Goal: Task Accomplishment & Management: Use online tool/utility

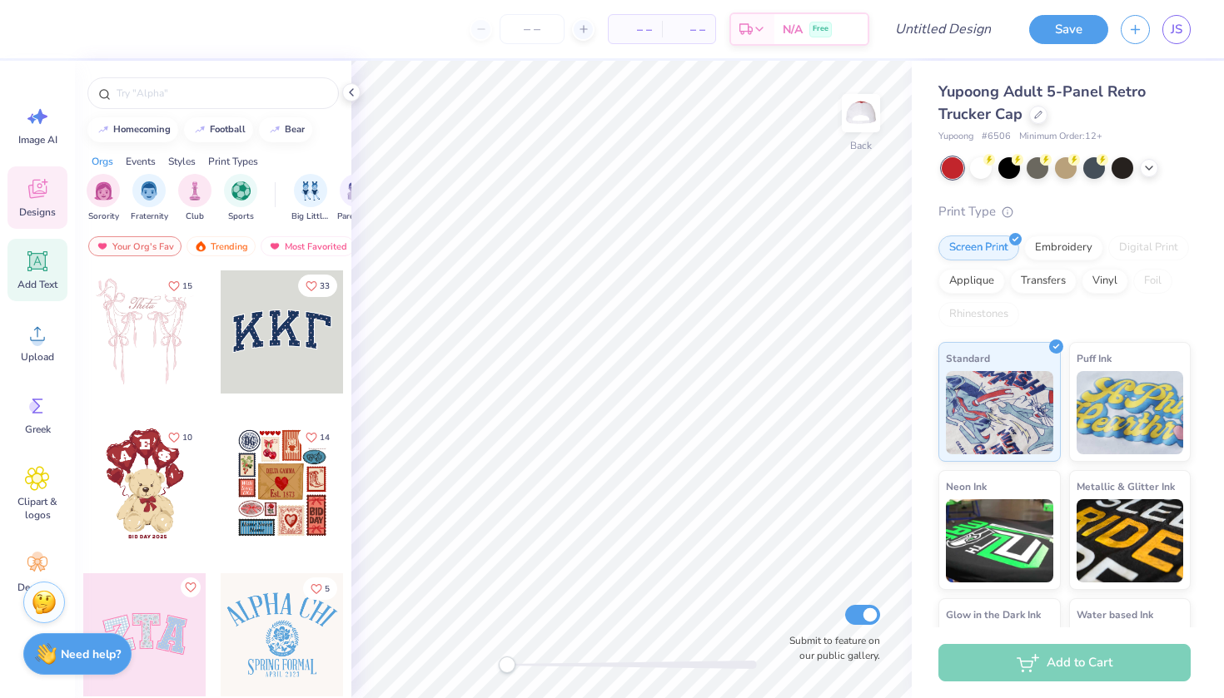
click at [39, 267] on icon at bounding box center [38, 262] width 16 height 16
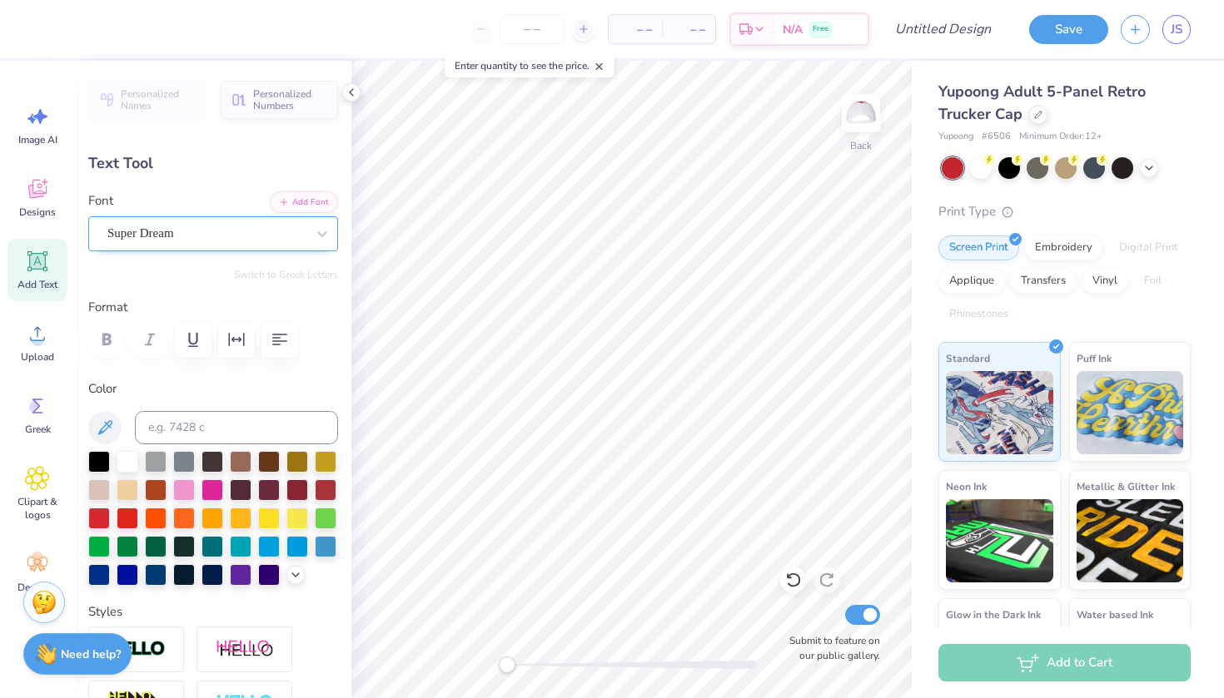
click at [253, 231] on div "Super Dream" at bounding box center [206, 234] width 201 height 26
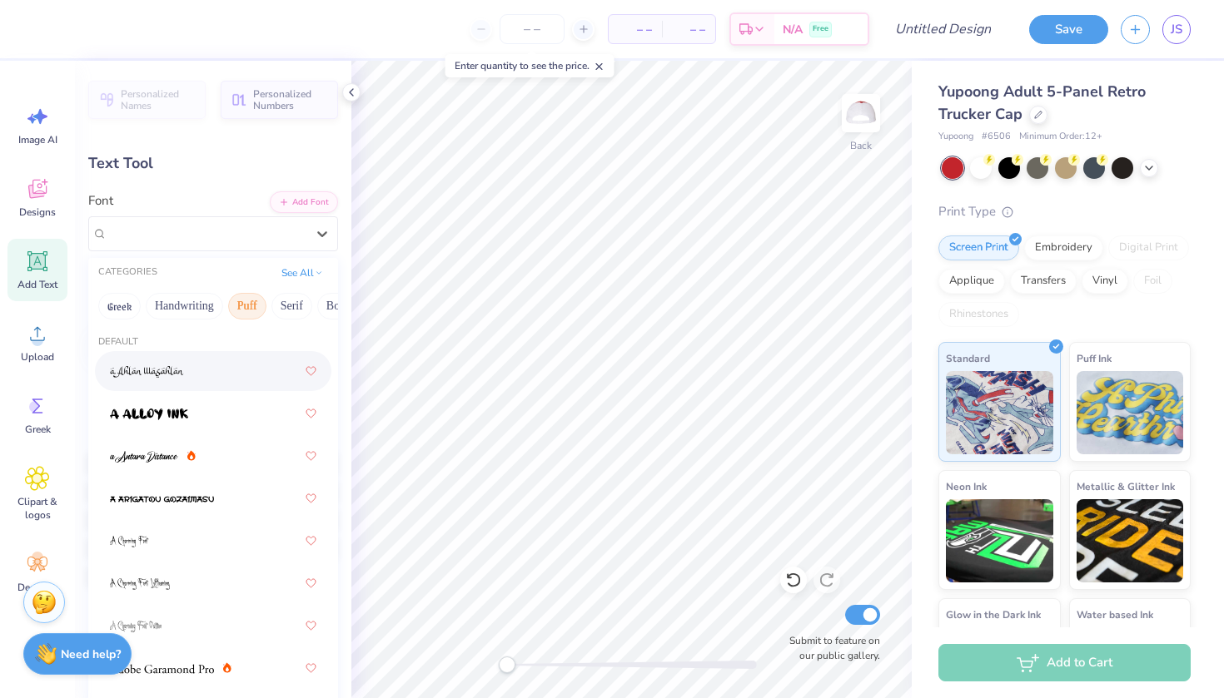
click at [241, 303] on button "Puff" at bounding box center [247, 306] width 38 height 27
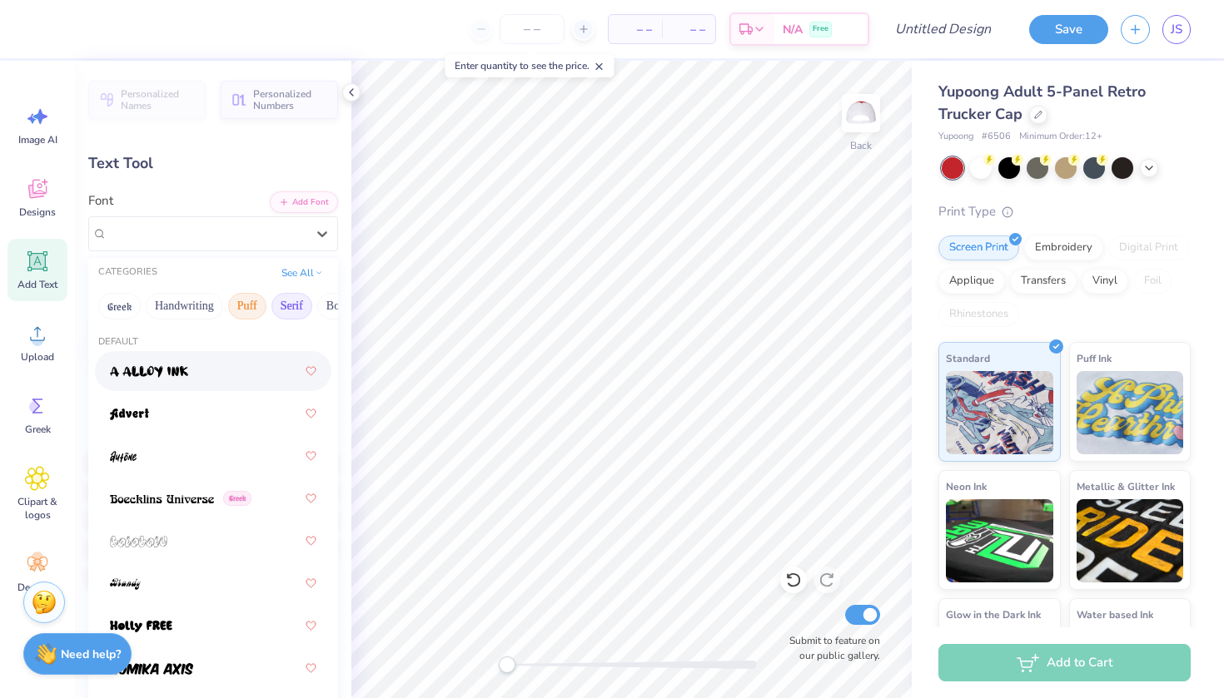
click at [297, 300] on button "Serif" at bounding box center [291, 306] width 41 height 27
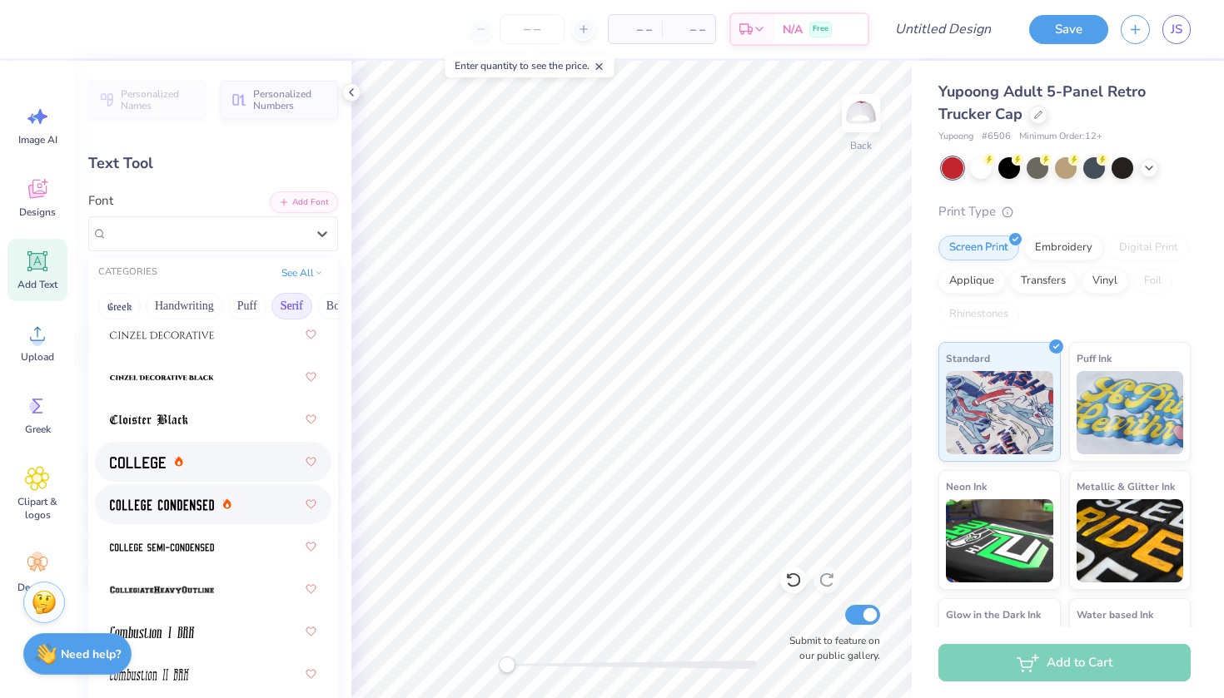
scroll to position [547, 0]
click at [148, 463] on img at bounding box center [138, 462] width 56 height 12
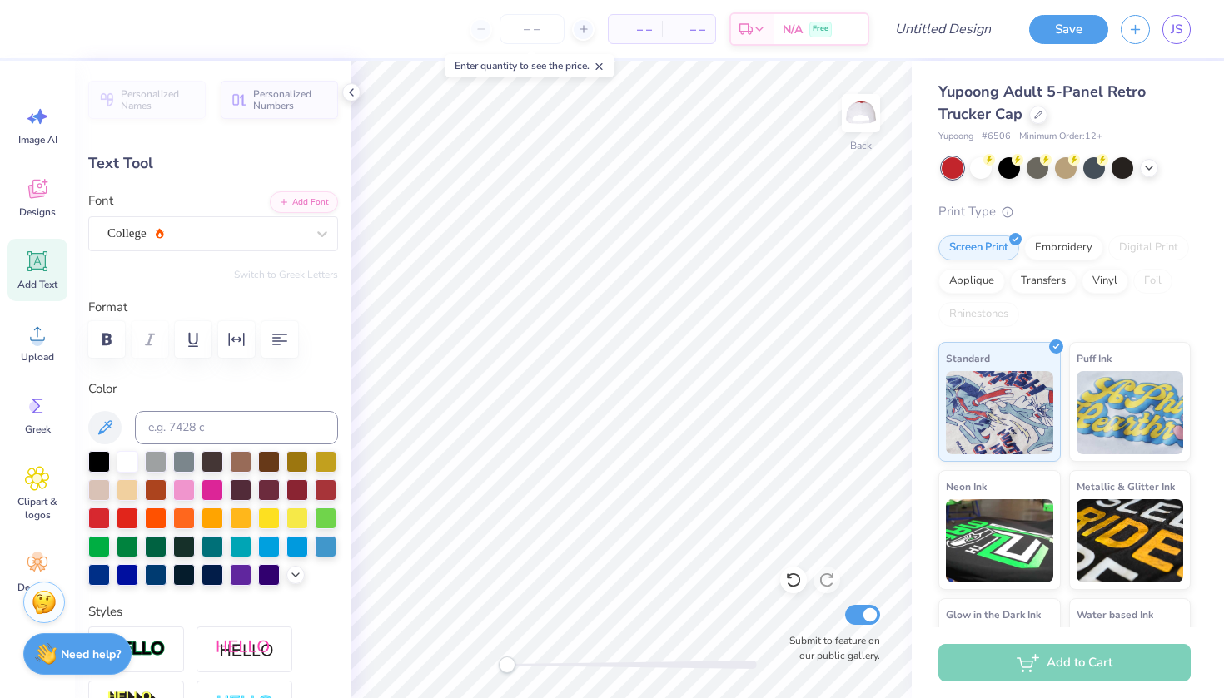
type textarea "T"
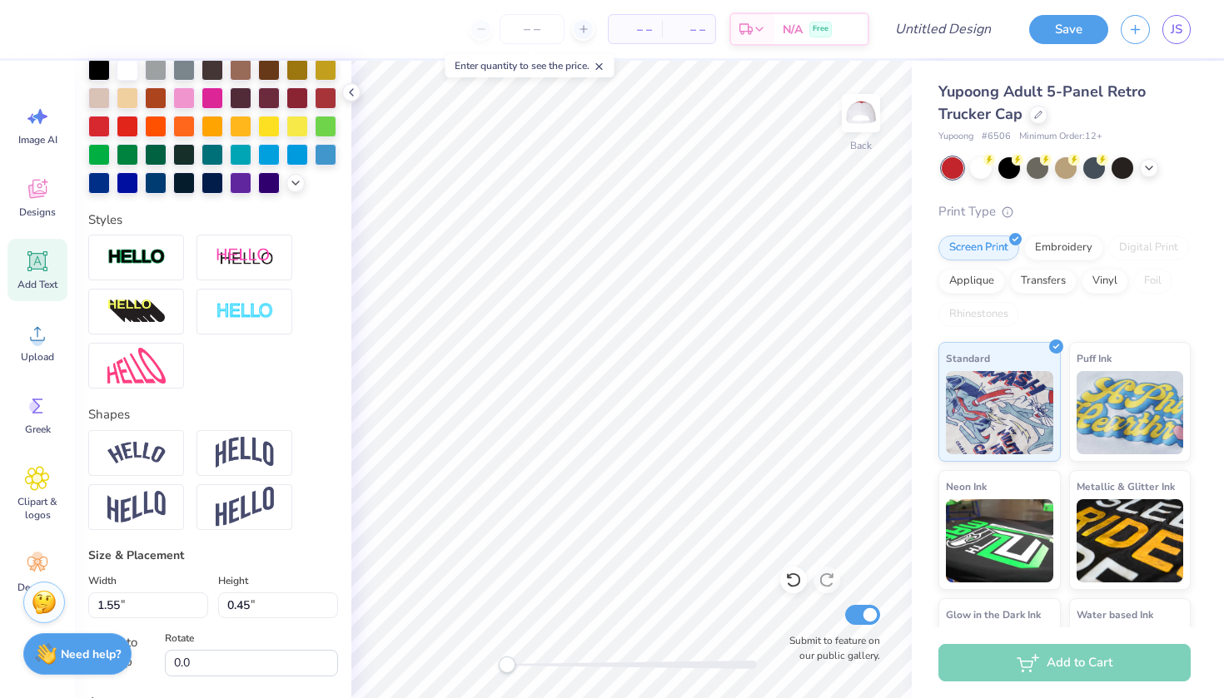
scroll to position [400, 0]
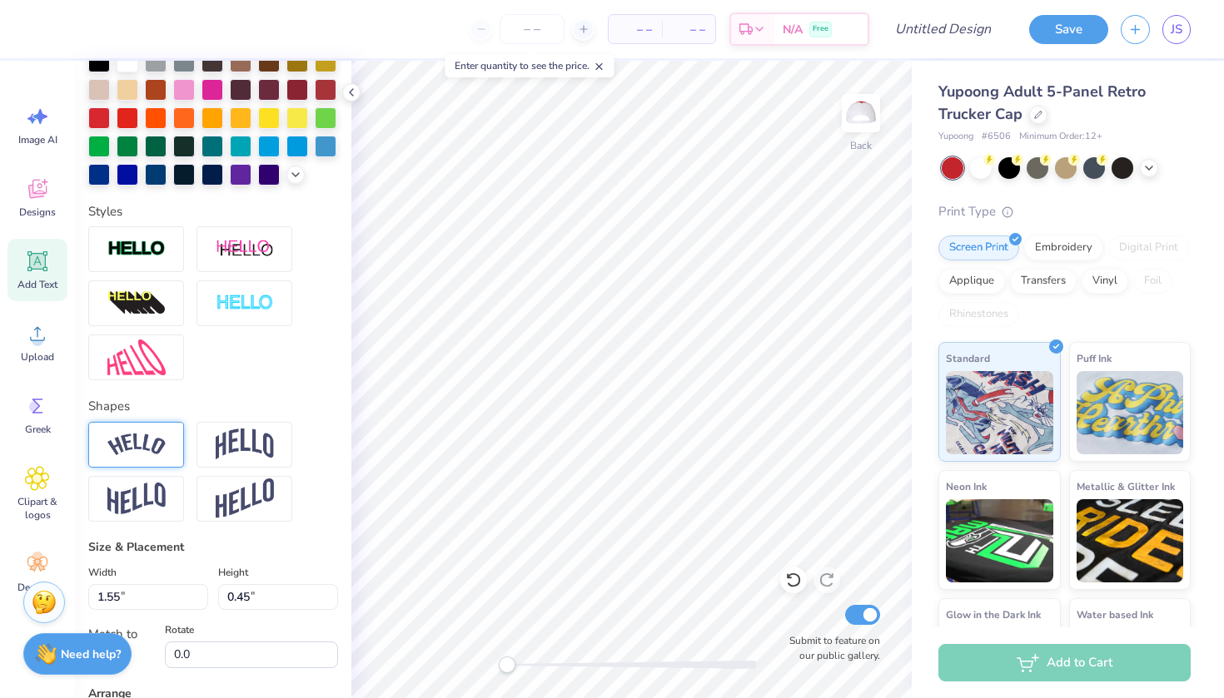
type textarea "PHI SIG"
click at [157, 460] on div at bounding box center [136, 445] width 96 height 46
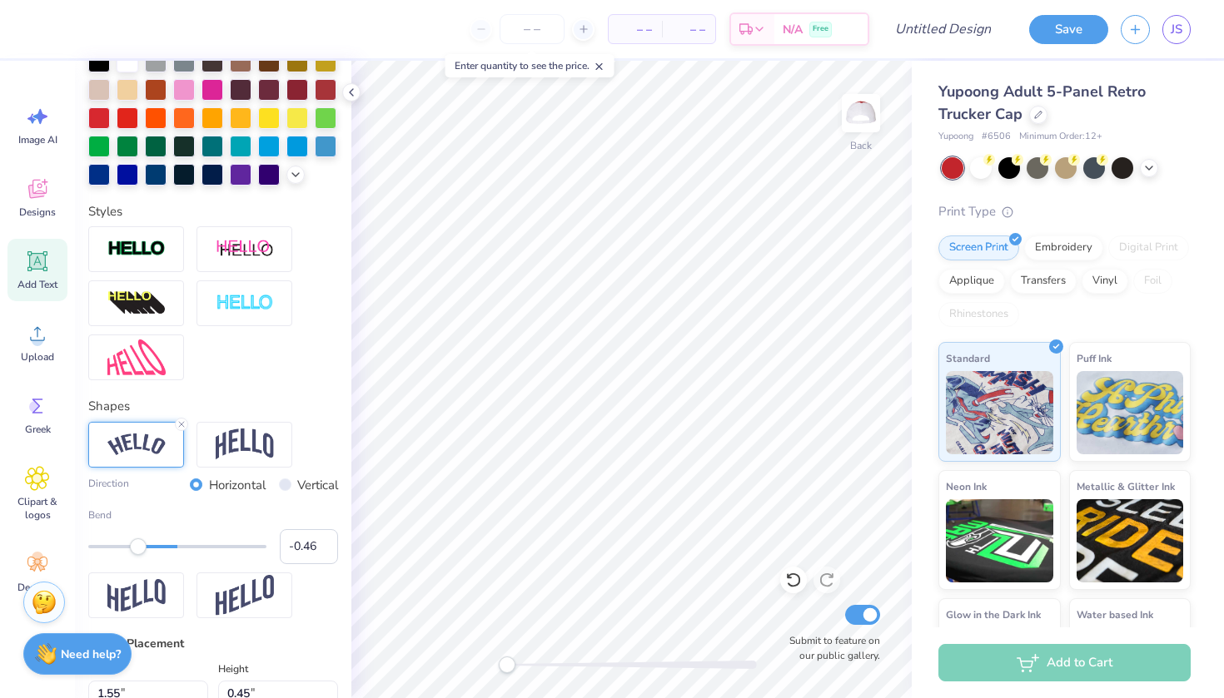
type input "-0.47"
drag, startPoint x: 221, startPoint y: 545, endPoint x: 136, endPoint y: 548, distance: 85.8
click at [136, 548] on div "Accessibility label" at bounding box center [135, 547] width 17 height 17
type input "0.03"
drag, startPoint x: 134, startPoint y: 545, endPoint x: 180, endPoint y: 552, distance: 46.3
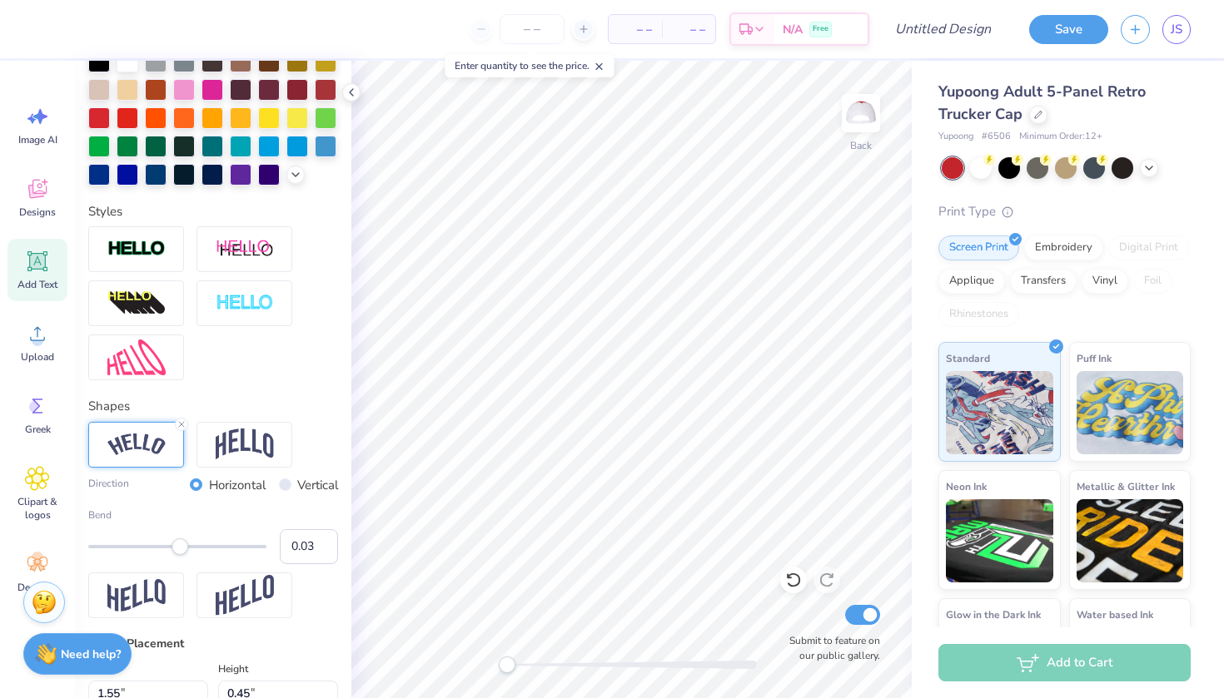
click at [180, 552] on div "Accessibility label" at bounding box center [179, 547] width 17 height 17
type input "1.94"
type input "0.44"
type input "2.20"
type input "0.50"
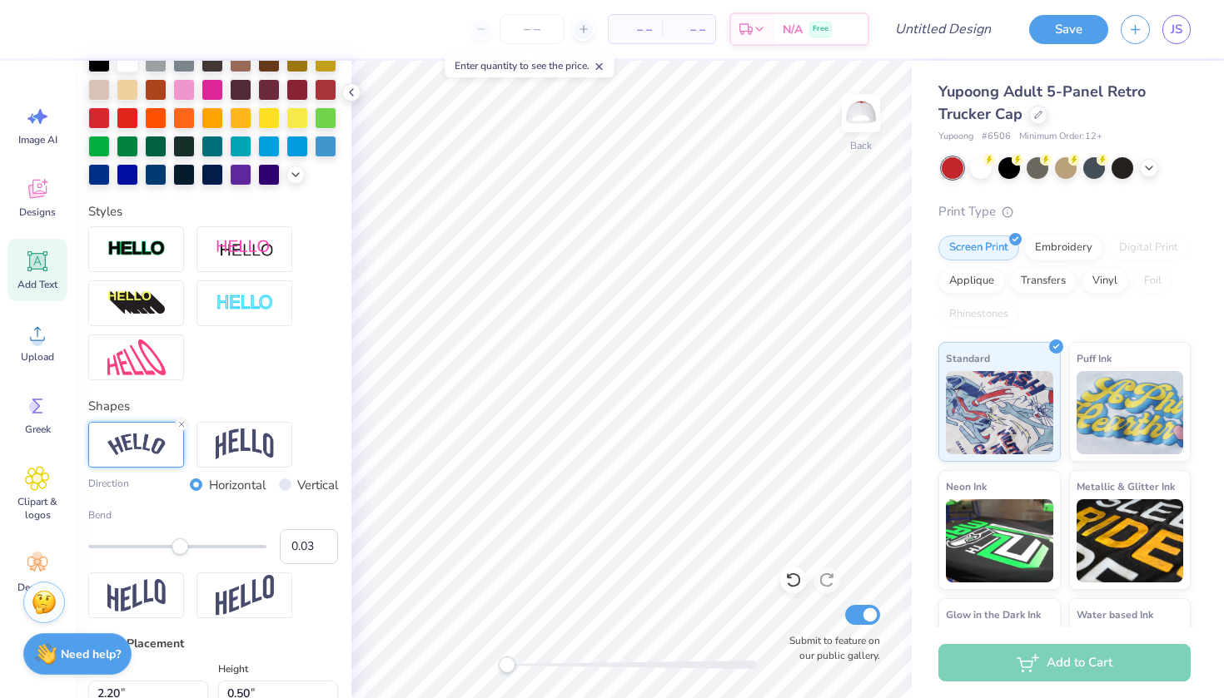
type input "3.13"
type input "0.71"
type input "3.82"
type input "0.86"
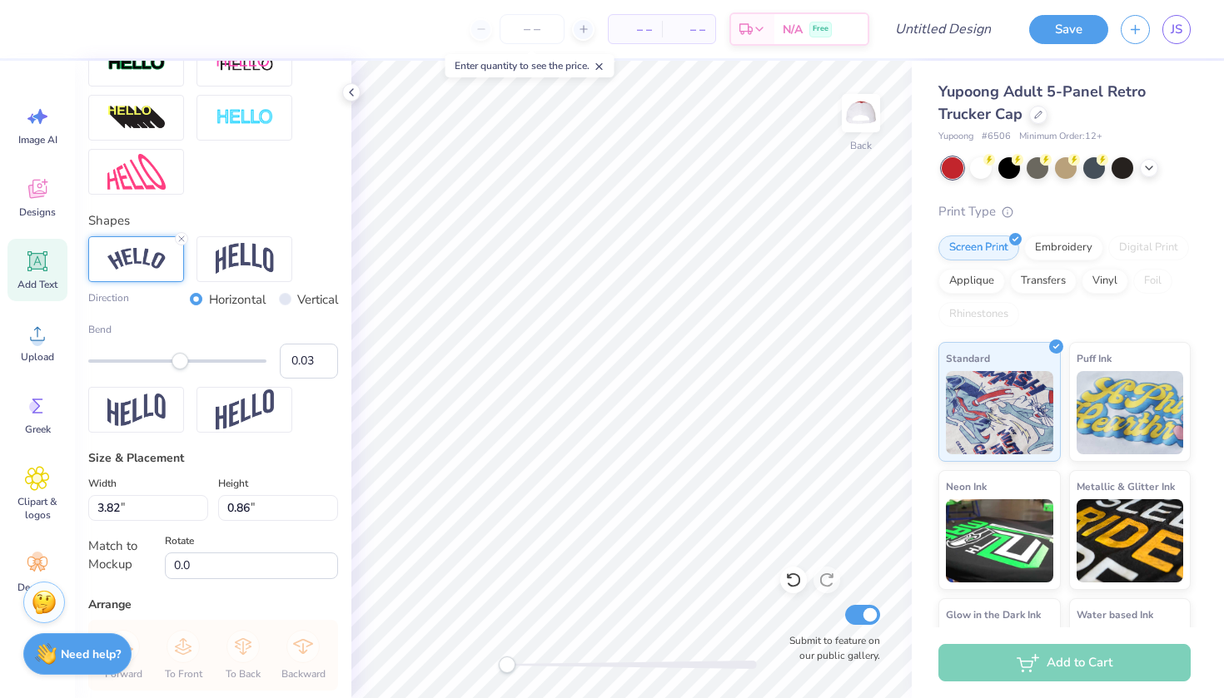
scroll to position [593, 0]
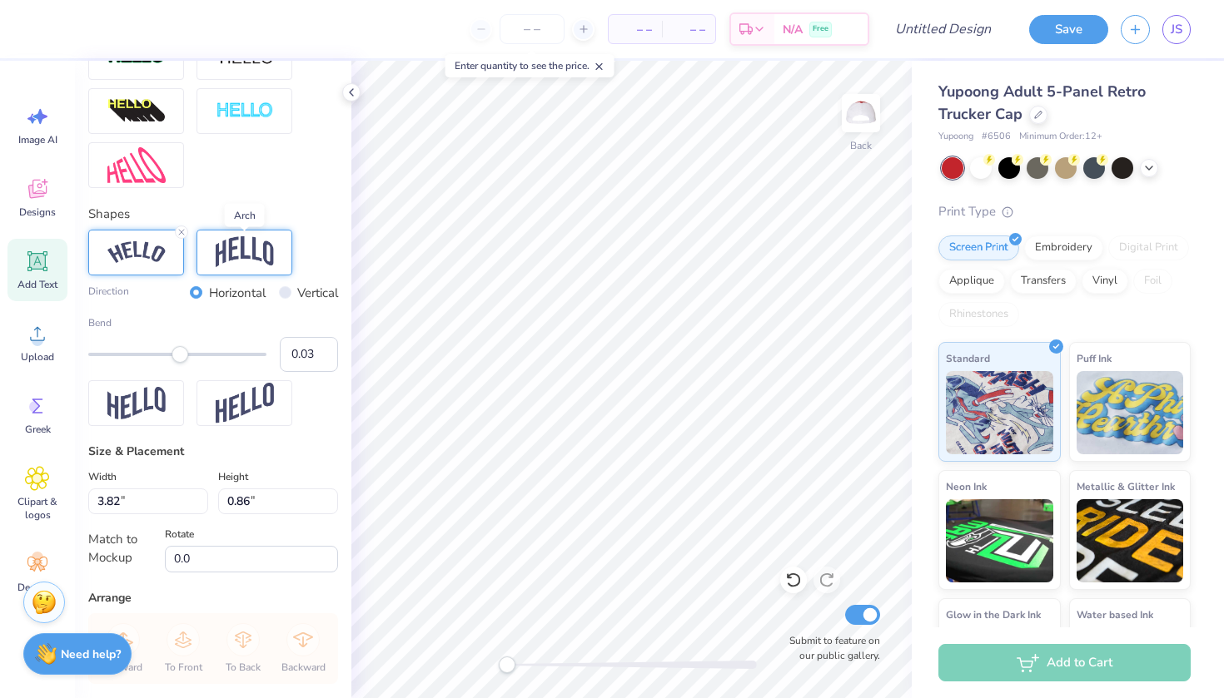
click at [258, 266] on img at bounding box center [245, 252] width 58 height 32
type input "0.40"
drag, startPoint x: 186, startPoint y: 359, endPoint x: 213, endPoint y: 359, distance: 26.6
click at [213, 359] on div "Accessibility label" at bounding box center [213, 354] width 17 height 17
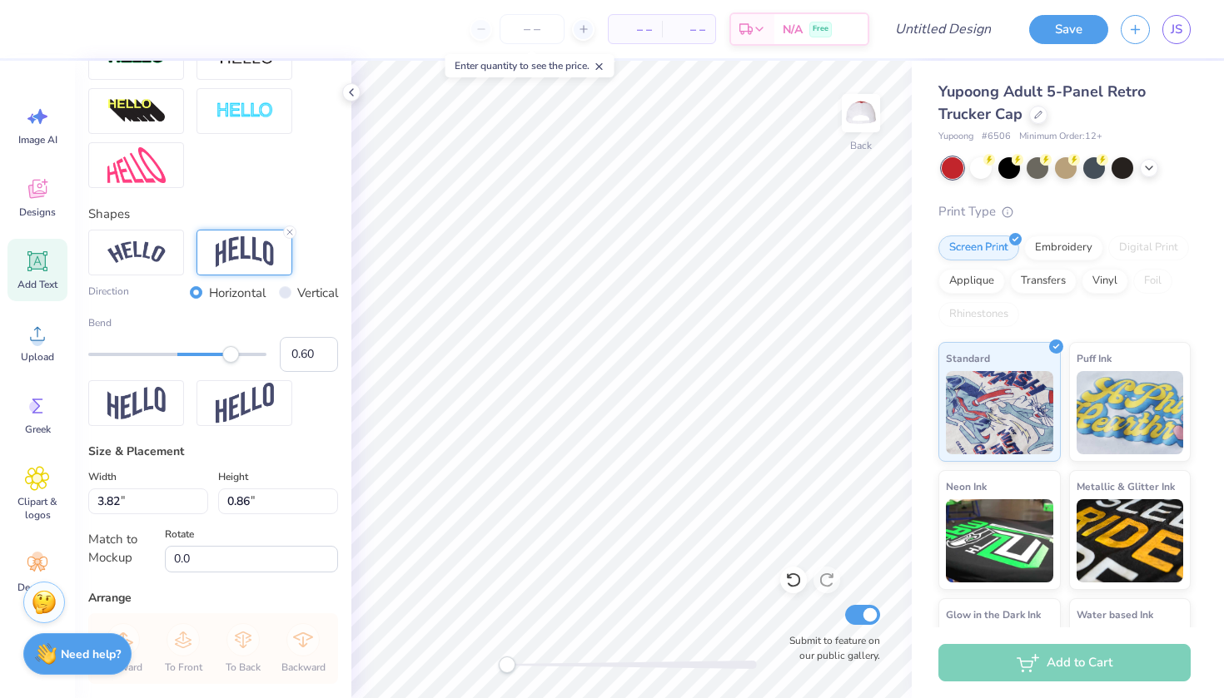
type input "0.61"
drag, startPoint x: 213, startPoint y: 359, endPoint x: 231, endPoint y: 359, distance: 18.3
click at [231, 359] on div "Accessibility label" at bounding box center [231, 354] width 17 height 17
type input "0.0"
click at [1085, 246] on div "Embroidery" at bounding box center [1063, 245] width 79 height 25
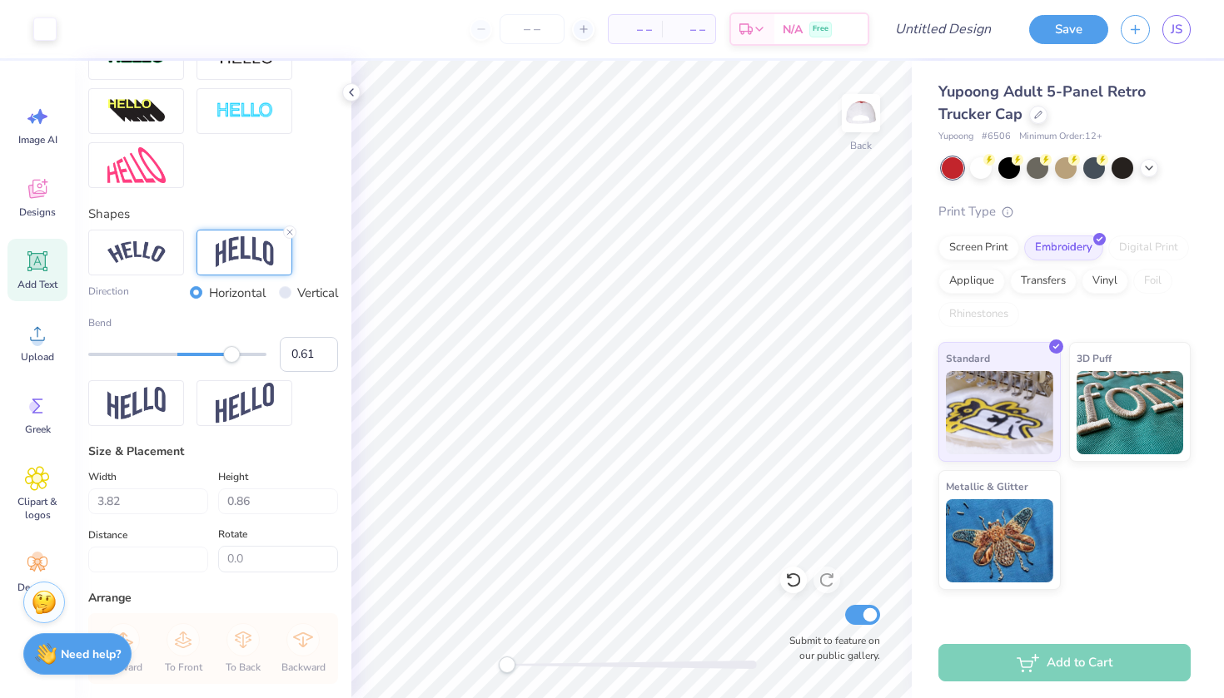
click at [25, 270] on icon at bounding box center [37, 261] width 25 height 25
type input "1.55"
type input "0.45"
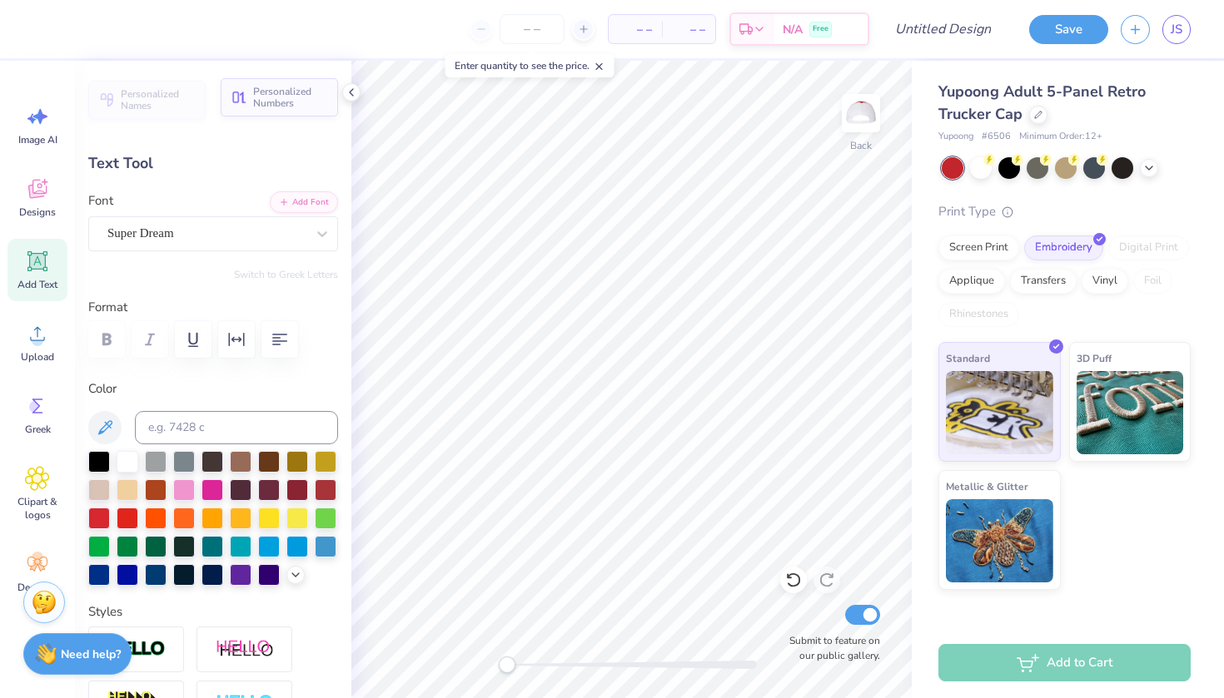
scroll to position [0, 0]
